Goal: Find specific page/section: Find specific page/section

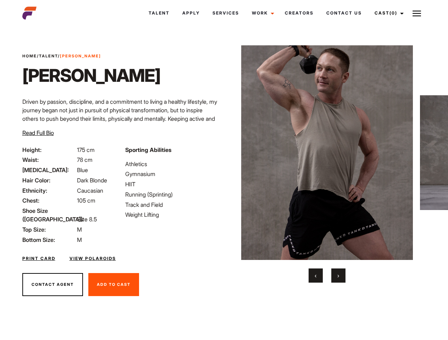
click at [387, 13] on link "Cast (0)" at bounding box center [388, 13] width 40 height 19
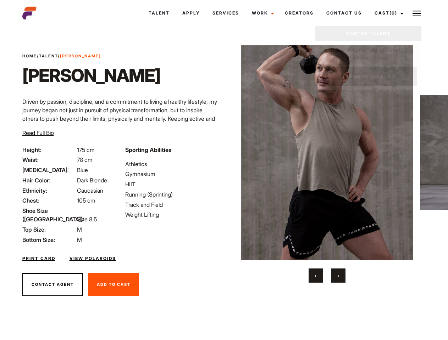
click at [416, 13] on img at bounding box center [416, 13] width 9 height 9
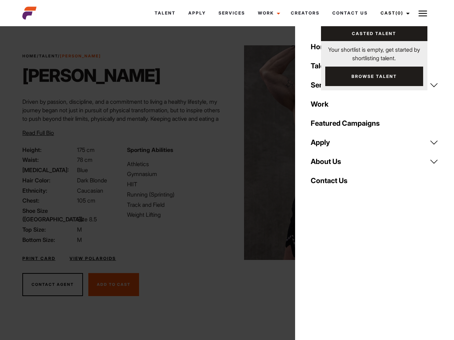
click at [326, 164] on img at bounding box center [330, 152] width 172 height 215
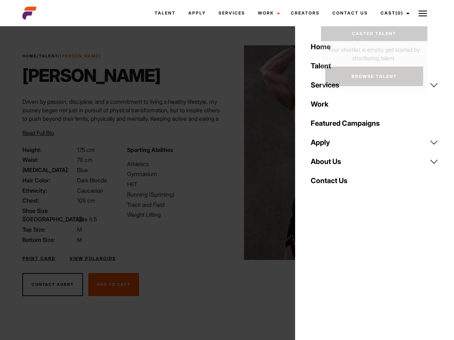
click at [224, 153] on div "Sporting Abilities Athletics Gymnasium HIIT Running (Sprinting) Track and Field…" at bounding box center [175, 195] width 104 height 99
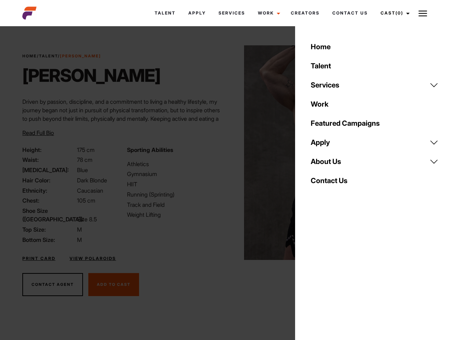
click at [315, 276] on div "Home Talent Services Talent Casting Photography Videography Creative Hair and M…" at bounding box center [374, 170] width 159 height 340
click at [338, 276] on div "Home Talent Services Talent Casting Photography Videography Creative Hair and M…" at bounding box center [374, 170] width 159 height 340
